Goal: Transaction & Acquisition: Book appointment/travel/reservation

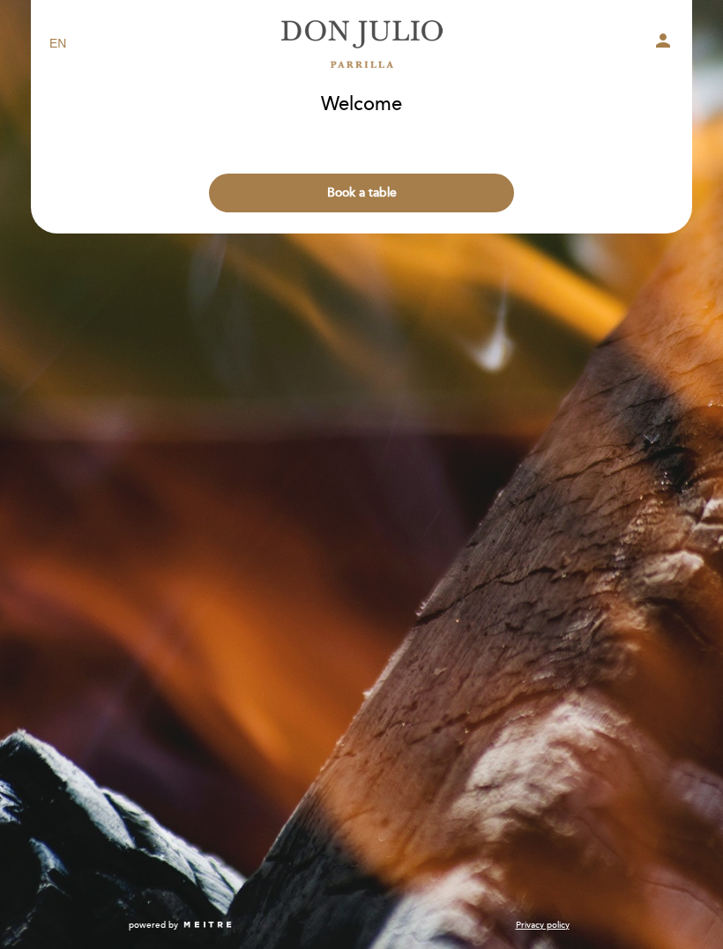
click at [405, 188] on button "Book a table" at bounding box center [361, 193] width 305 height 39
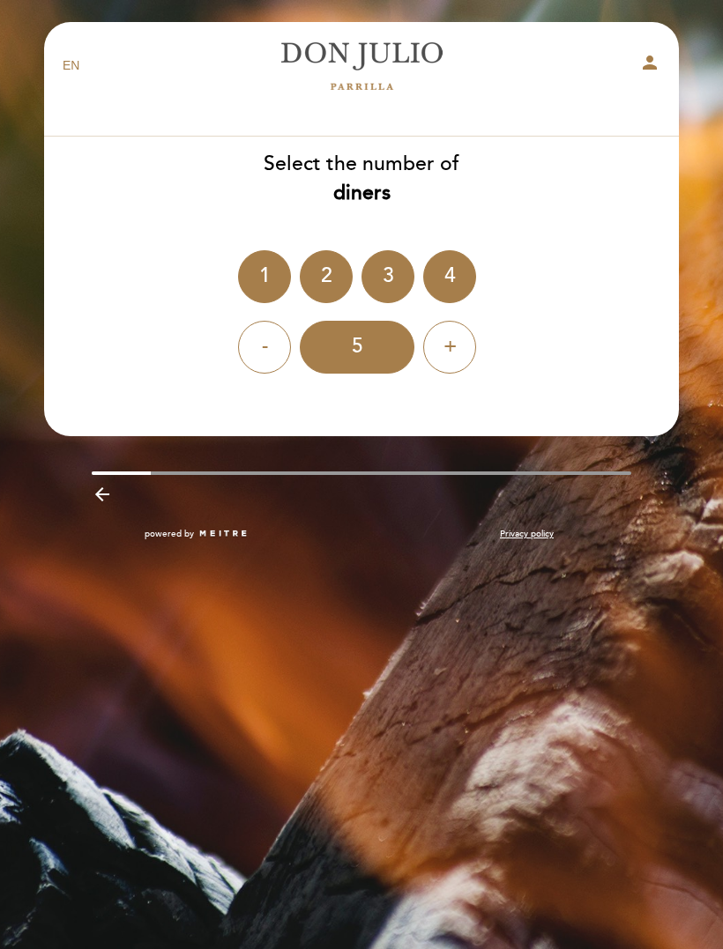
click at [72, 59] on select "EN ES PT" at bounding box center [72, 65] width 18 height 18
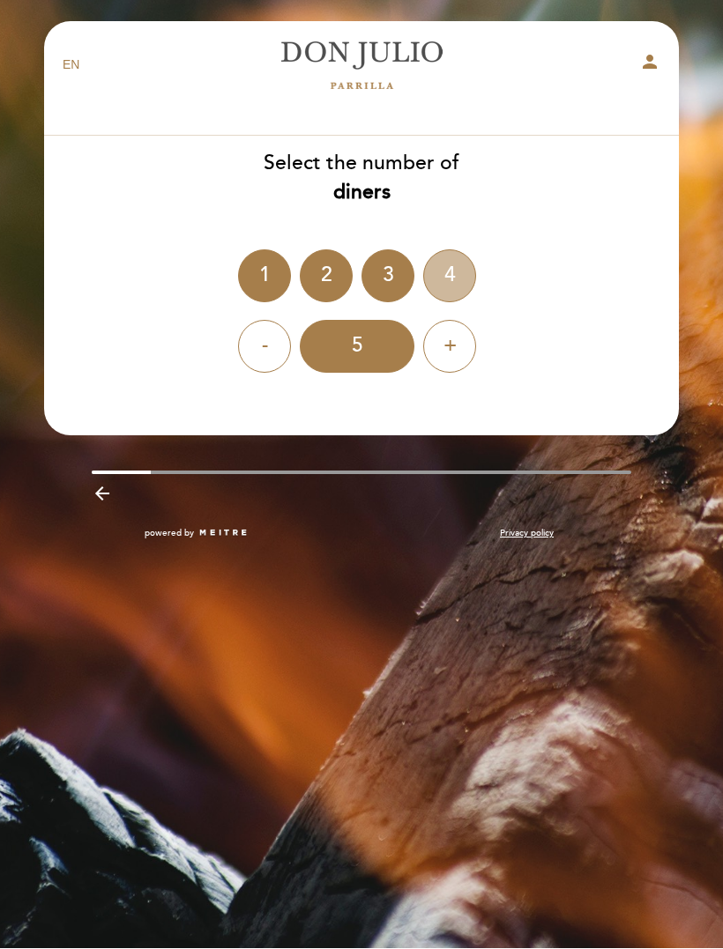
click at [448, 273] on div "4" at bounding box center [449, 276] width 53 height 53
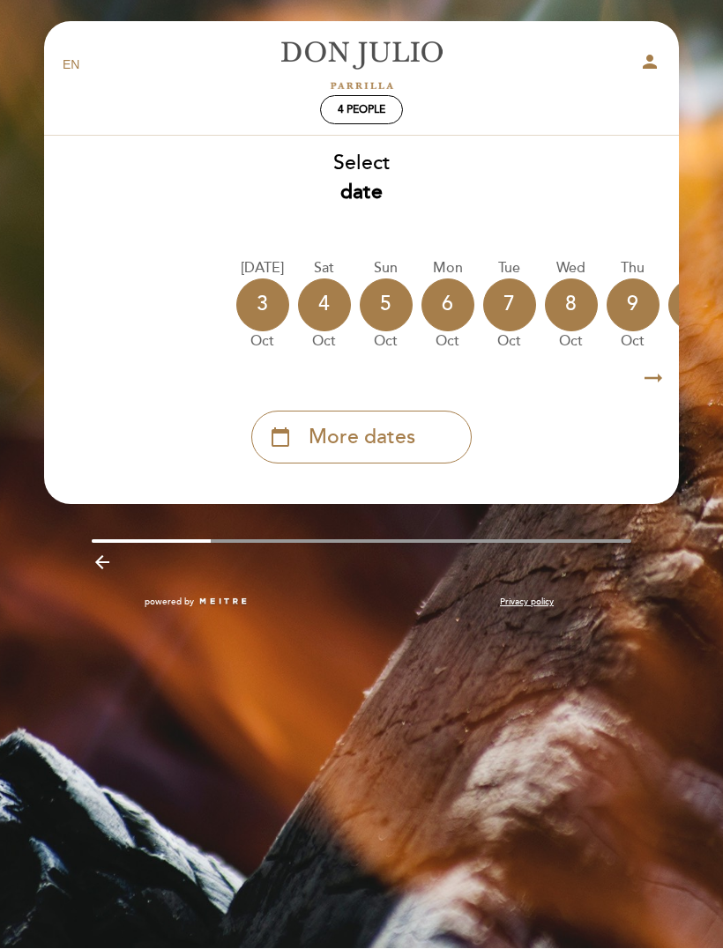
click at [373, 426] on span "More dates" at bounding box center [362, 438] width 107 height 29
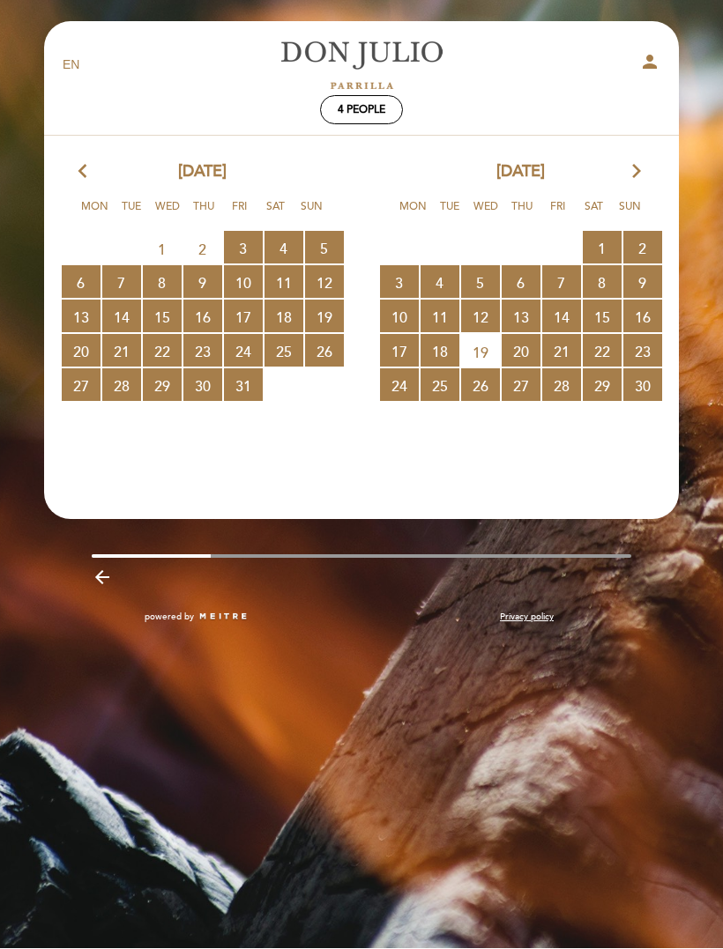
click at [634, 167] on icon "arrow_forward_ios" at bounding box center [636, 172] width 16 height 23
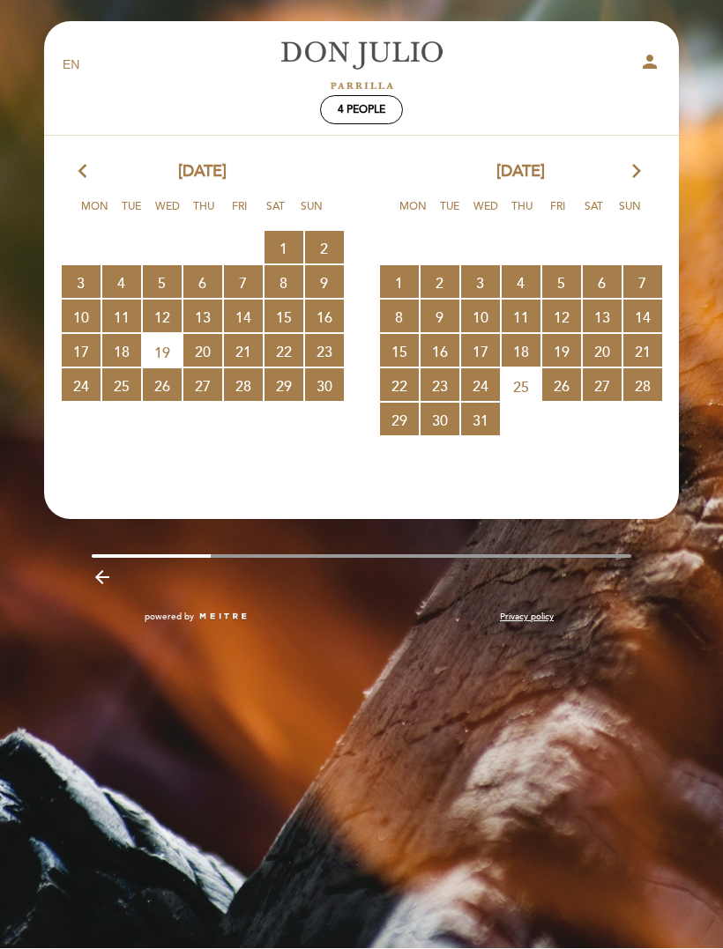
click at [641, 167] on icon "arrow_forward_ios" at bounding box center [636, 172] width 16 height 23
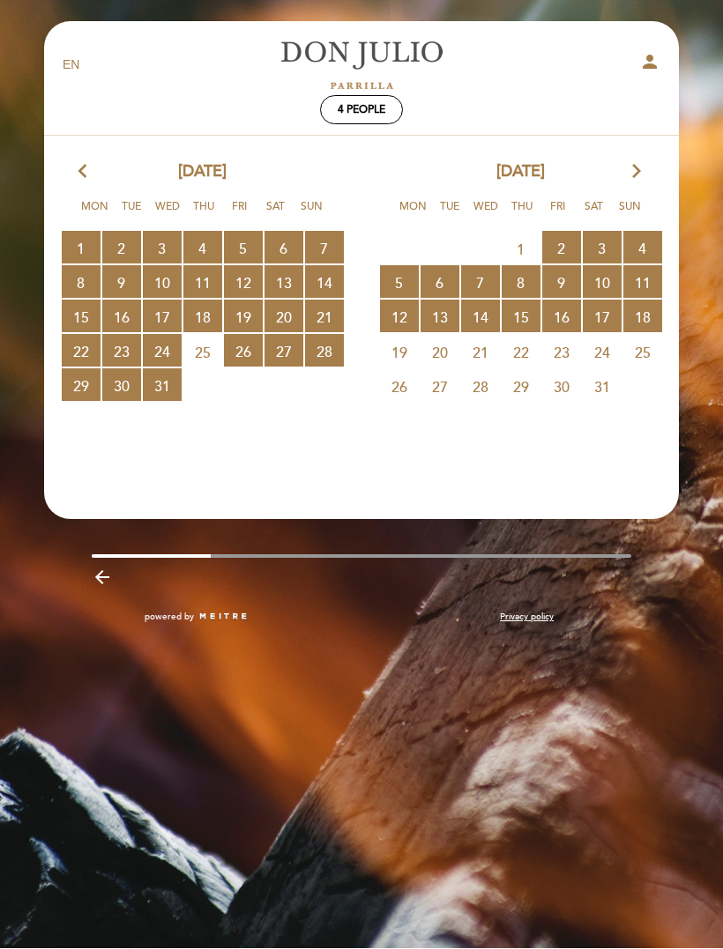
click at [637, 167] on icon "arrow_forward_ios" at bounding box center [636, 172] width 16 height 23
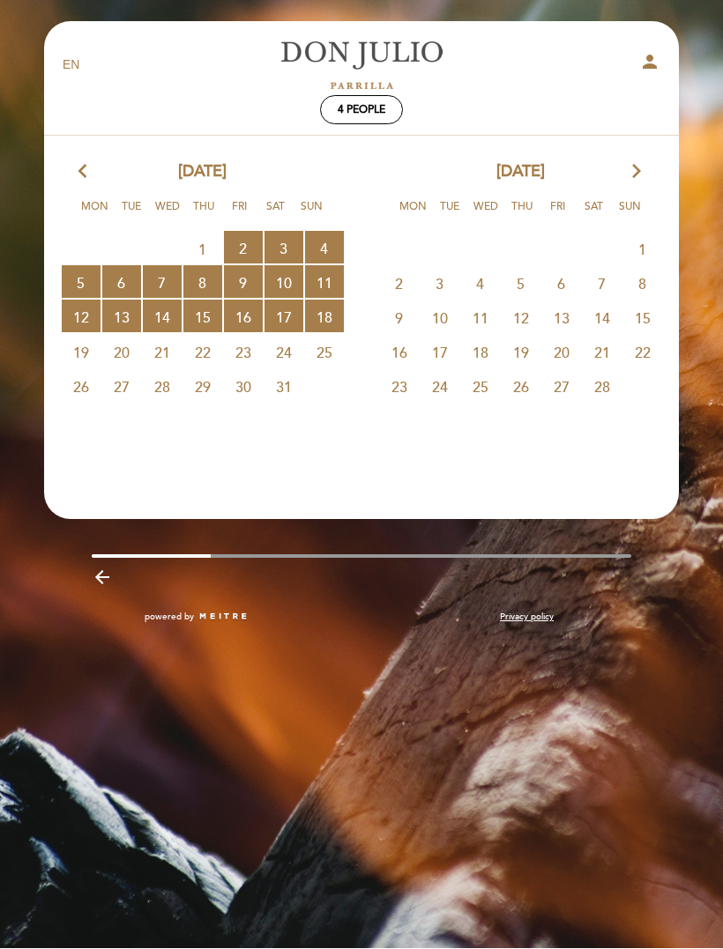
click at [288, 359] on span "24" at bounding box center [283, 352] width 39 height 33
click at [286, 378] on span "31" at bounding box center [283, 386] width 39 height 33
click at [329, 355] on span "25" at bounding box center [324, 352] width 39 height 33
click at [280, 383] on span "31" at bounding box center [283, 386] width 39 height 33
click at [85, 392] on span "26" at bounding box center [81, 386] width 39 height 33
